Goal: Check status

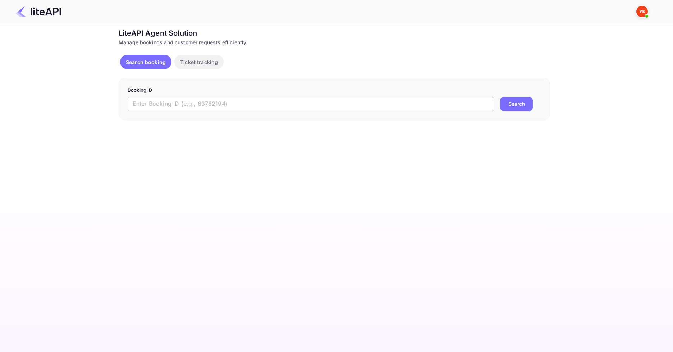
click at [223, 106] on input "text" at bounding box center [311, 104] width 367 height 14
paste input "9057838"
type input "9057838"
click at [522, 105] on button "Search" at bounding box center [516, 104] width 33 height 14
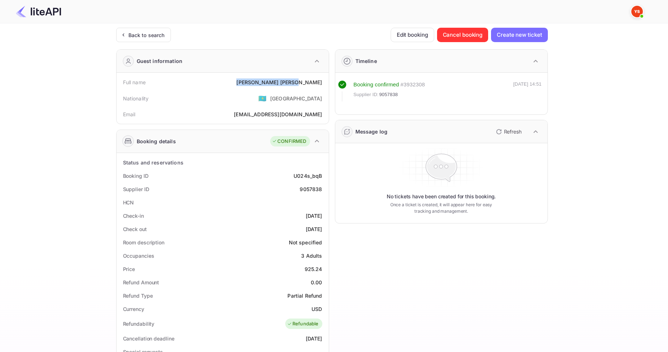
drag, startPoint x: 287, startPoint y: 83, endPoint x: 323, endPoint y: 80, distance: 36.4
click at [323, 80] on div "Full name [PERSON_NAME]" at bounding box center [222, 81] width 206 height 13
copy div "[PERSON_NAME]"
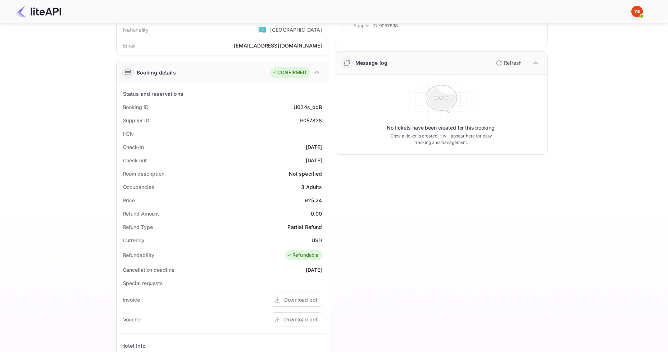
scroll to position [72, 0]
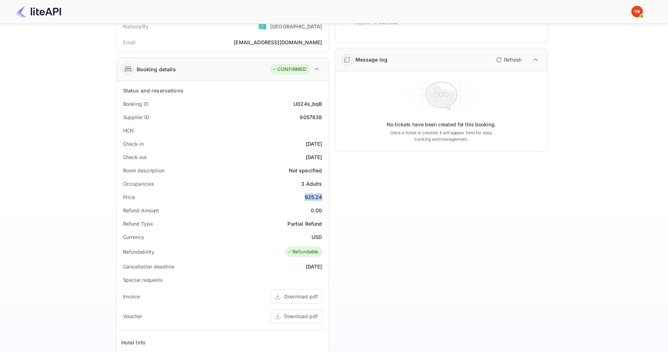
drag, startPoint x: 302, startPoint y: 198, endPoint x: 325, endPoint y: 198, distance: 23.0
click at [325, 198] on div "Price 925.24" at bounding box center [222, 196] width 206 height 13
copy div "925.24"
